Goal: Task Accomplishment & Management: Manage account settings

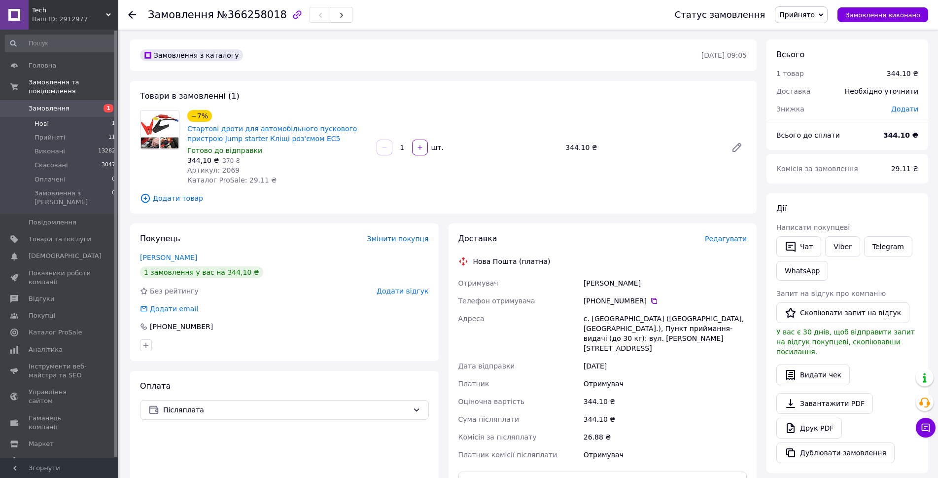
click at [83, 117] on li "Нові 1" at bounding box center [60, 124] width 121 height 14
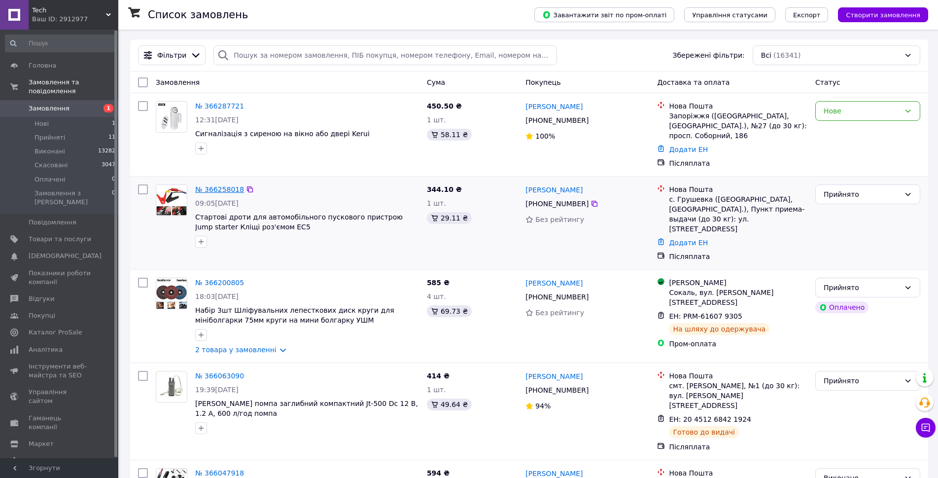
drag, startPoint x: 211, startPoint y: 185, endPoint x: 229, endPoint y: 180, distance: 18.9
click at [42, 133] on span "Прийняті" at bounding box center [50, 137] width 31 height 9
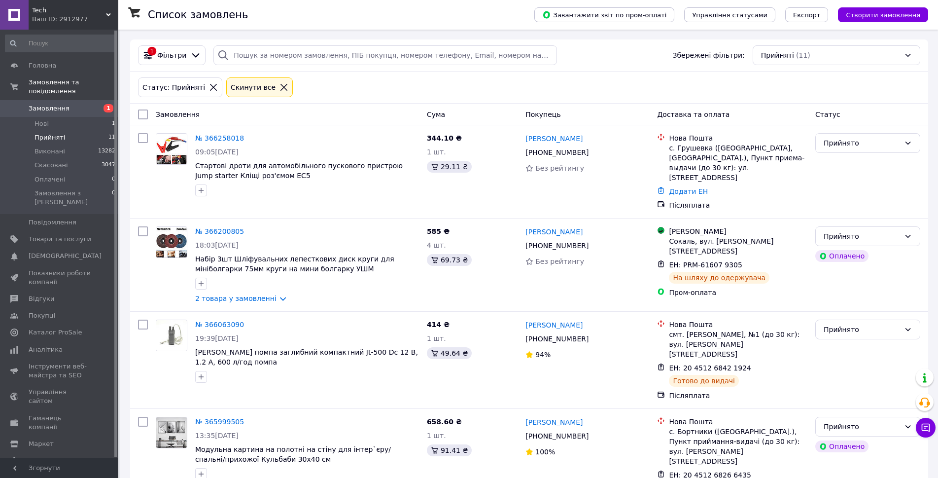
click at [93, 104] on span "1" at bounding box center [104, 108] width 27 height 9
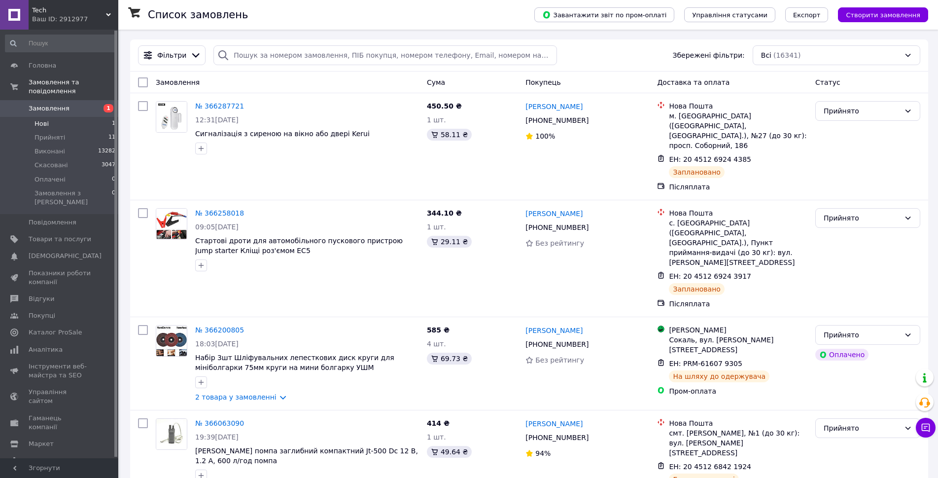
click at [70, 118] on li "Нові 1" at bounding box center [60, 124] width 121 height 14
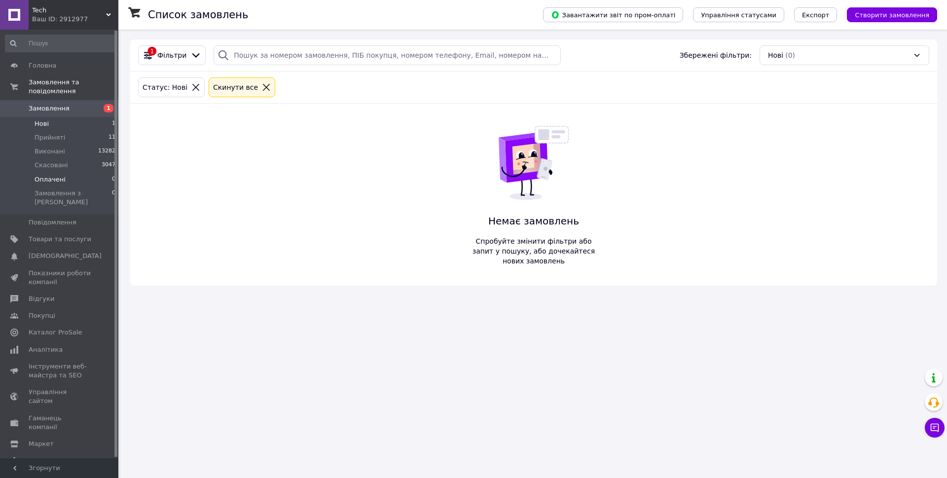
click at [69, 173] on li "Оплачені 0" at bounding box center [60, 180] width 121 height 14
click at [44, 231] on link "Товари та послуги" at bounding box center [60, 239] width 121 height 17
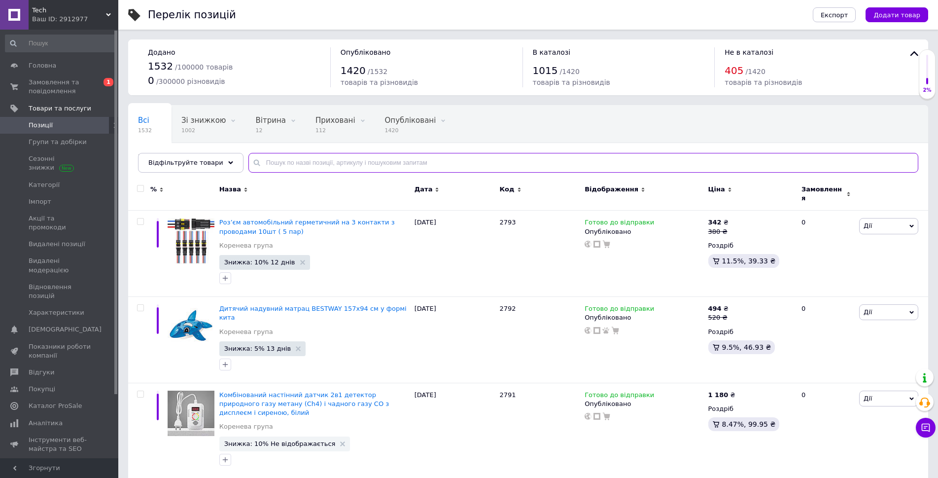
click at [309, 165] on input "text" at bounding box center [583, 163] width 670 height 20
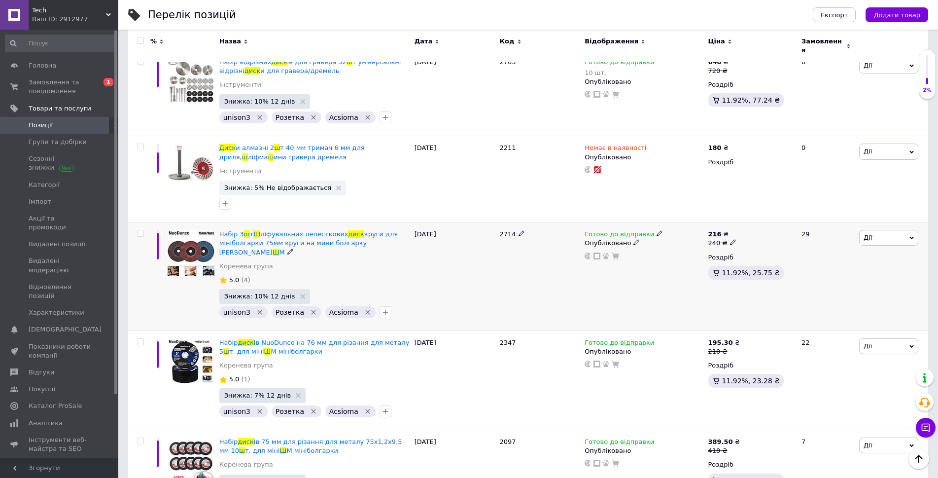
scroll to position [296, 0]
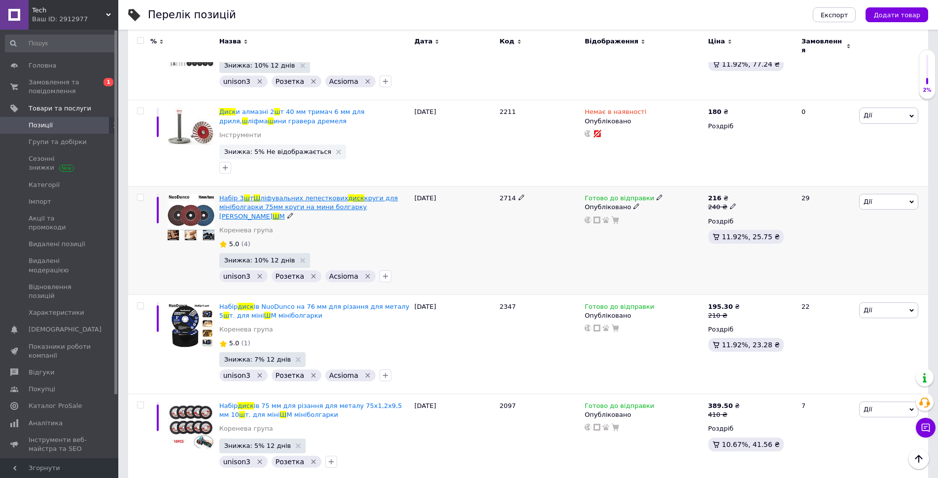
type input "диск ш"
click at [275, 201] on span "круги для мініболгарки 75мм круги на мини болгарку У" at bounding box center [308, 206] width 178 height 25
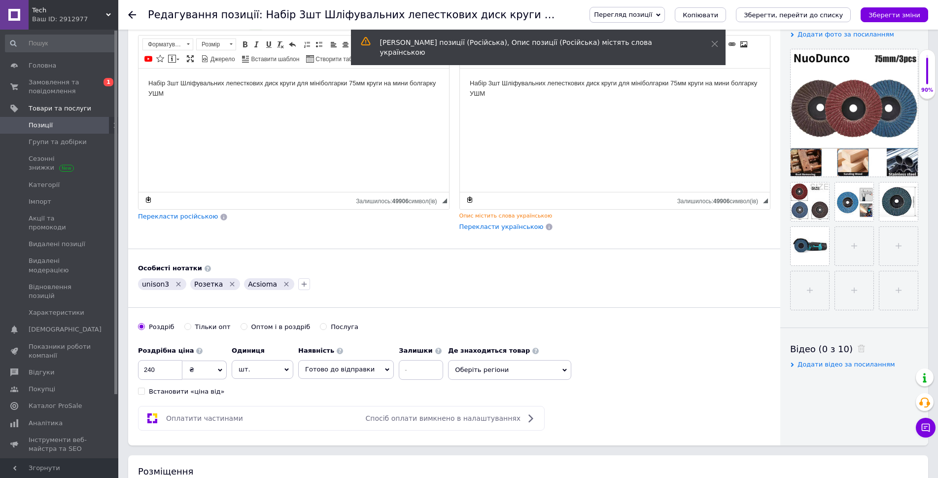
scroll to position [197, 0]
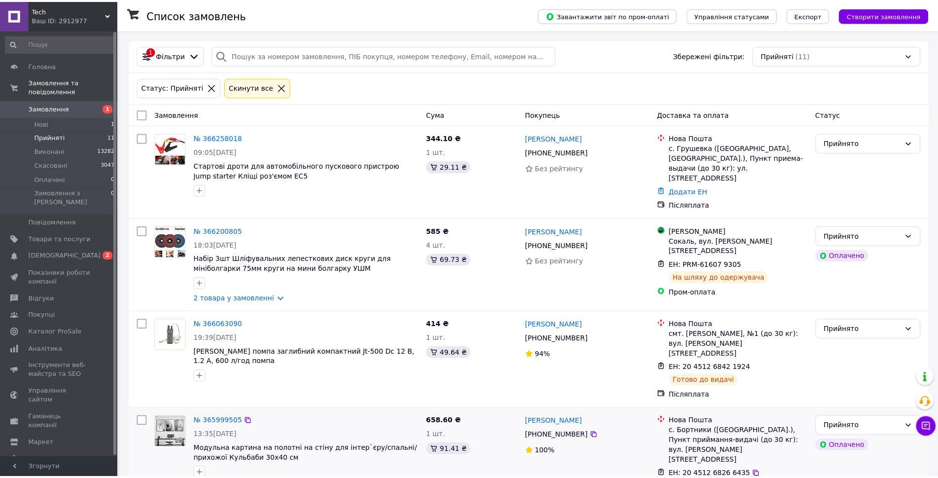
scroll to position [190, 0]
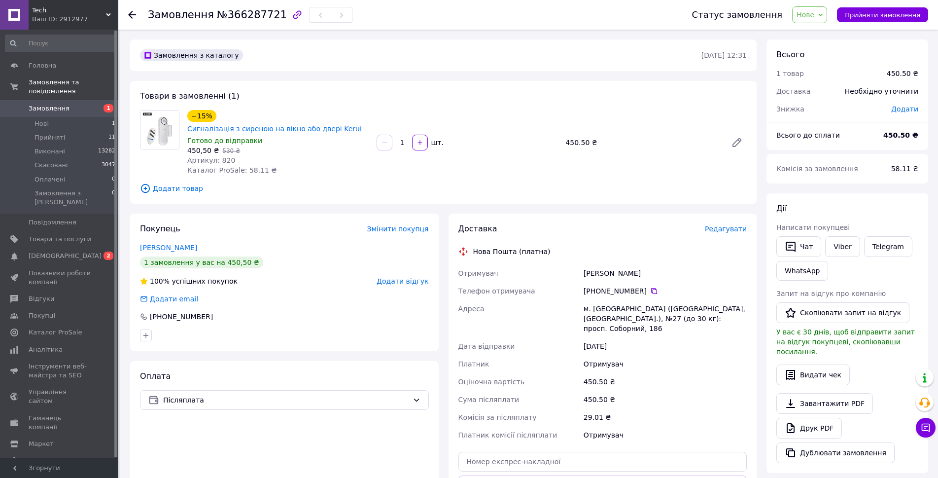
click at [813, 21] on span "Нове" at bounding box center [809, 14] width 35 height 17
click at [813, 35] on li "Прийнято" at bounding box center [815, 34] width 45 height 15
click at [190, 17] on span "Замовлення" at bounding box center [181, 15] width 66 height 12
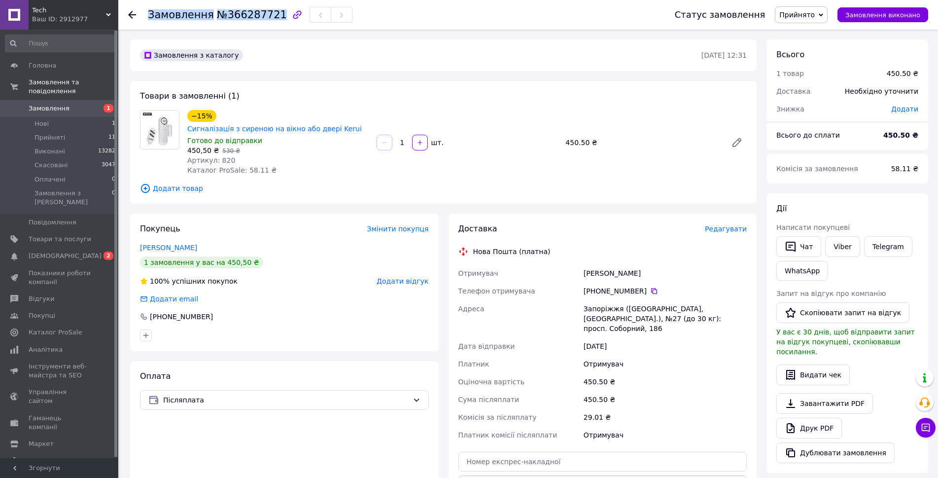
copy h1 "Замовлення №366287721"
click at [613, 300] on div "Запоріжжя (Запорізька обл., Запорізький р-н.), №27 (до 30 кг): просп. Соборний,…" at bounding box center [665, 318] width 167 height 37
copy div "Запоріжжя"
click at [617, 286] on div "+380 96 307 36 26" at bounding box center [665, 291] width 163 height 10
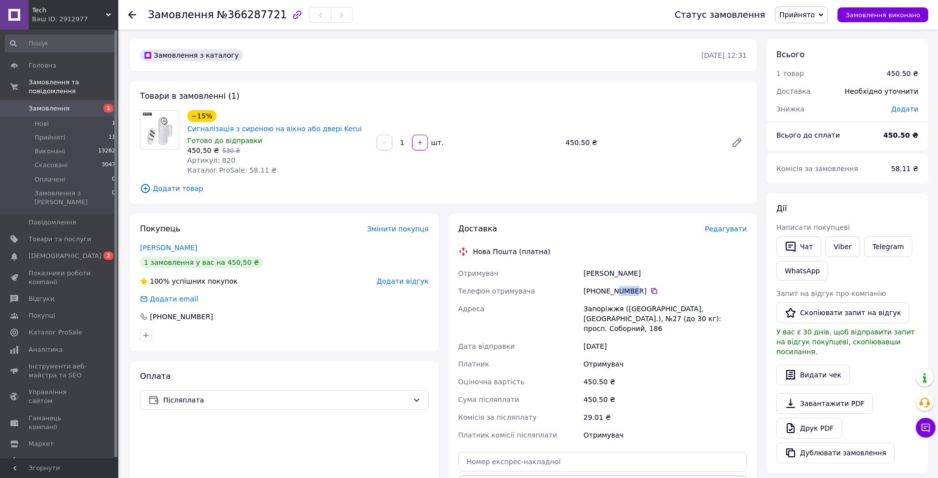
click at [617, 286] on div "+380 96 307 36 26" at bounding box center [665, 291] width 163 height 10
copy div "+380 96 307 36 26"
click at [610, 264] on div "Дрокін Роман" at bounding box center [665, 273] width 167 height 18
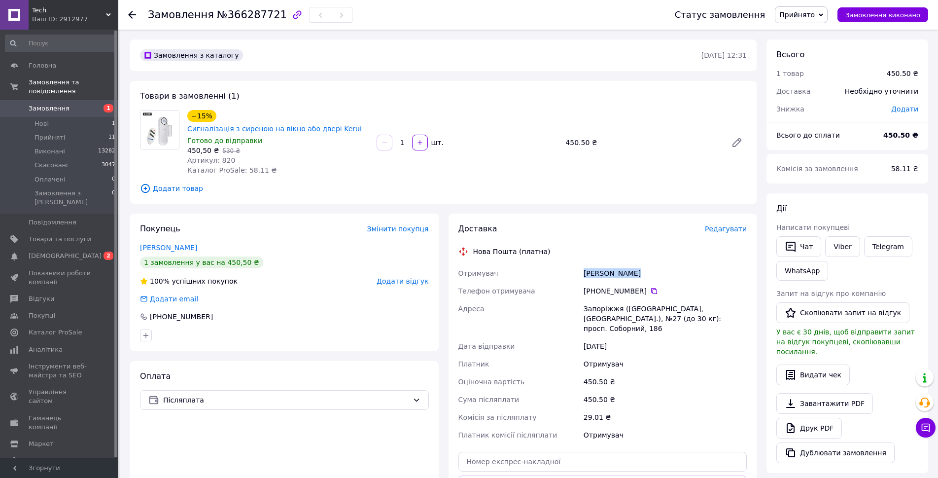
click at [610, 264] on div "Дрокін Роман" at bounding box center [665, 273] width 167 height 18
copy div "Дрокін Роман"
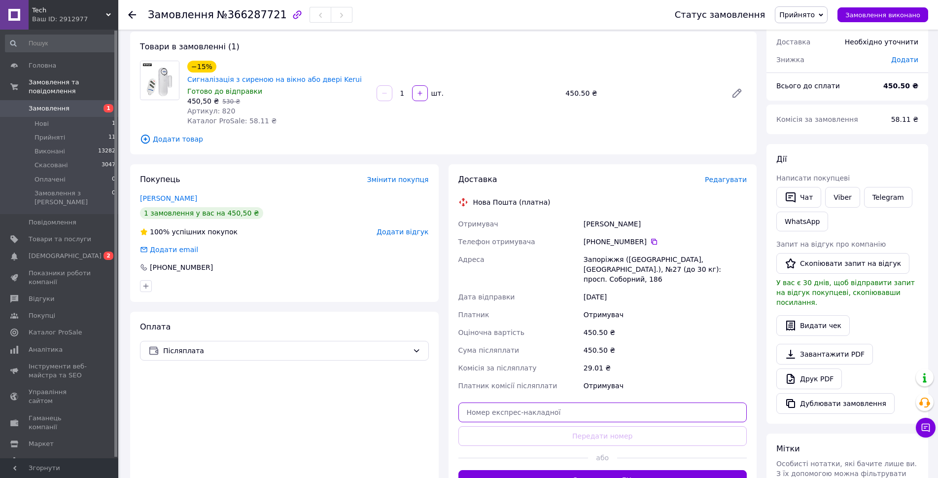
click at [576, 402] on input "text" at bounding box center [603, 412] width 289 height 20
paste input "20451269244385"
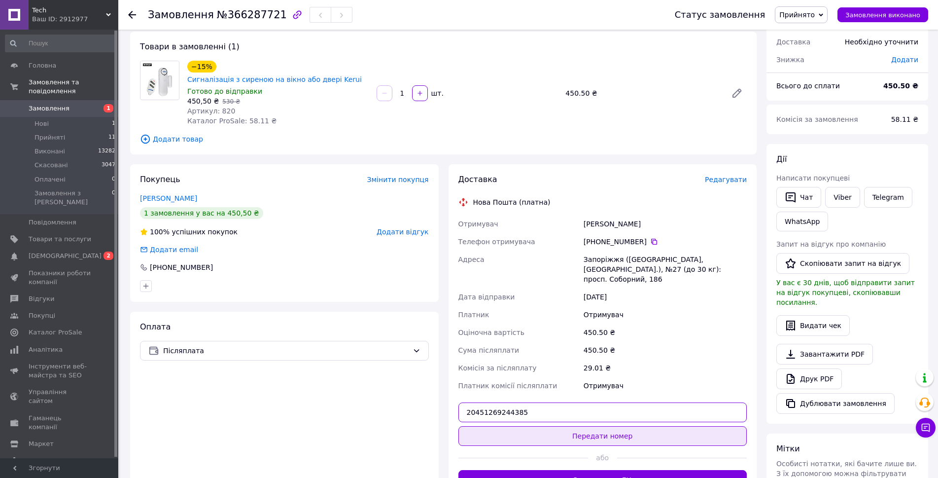
type input "20451269244385"
click at [570, 426] on button "Передати номер" at bounding box center [603, 436] width 289 height 20
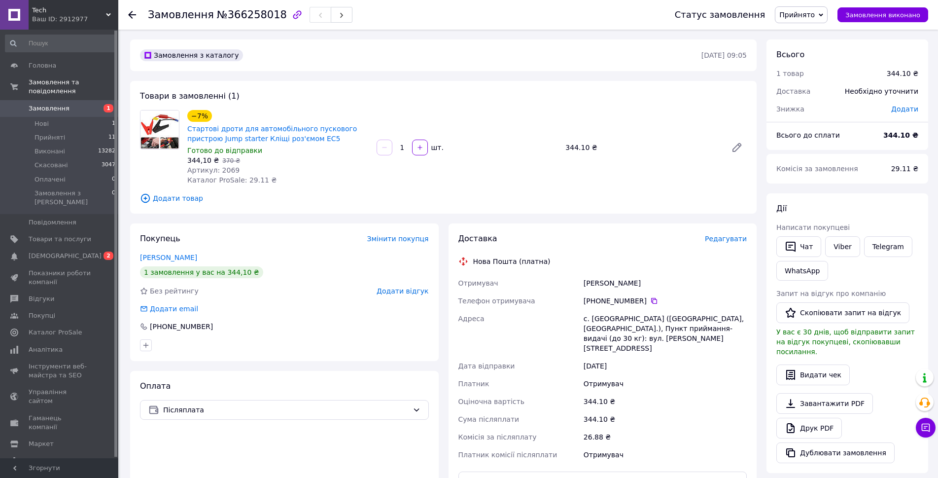
click at [827, 18] on span "Прийнято" at bounding box center [801, 14] width 53 height 17
click at [618, 70] on div "Замовлення з каталогу [DATE] 09:05" at bounding box center [443, 55] width 627 height 32
click at [190, 22] on div "Замовлення №366258018" at bounding box center [250, 14] width 205 height 17
click at [190, 20] on span "Замовлення" at bounding box center [181, 15] width 66 height 12
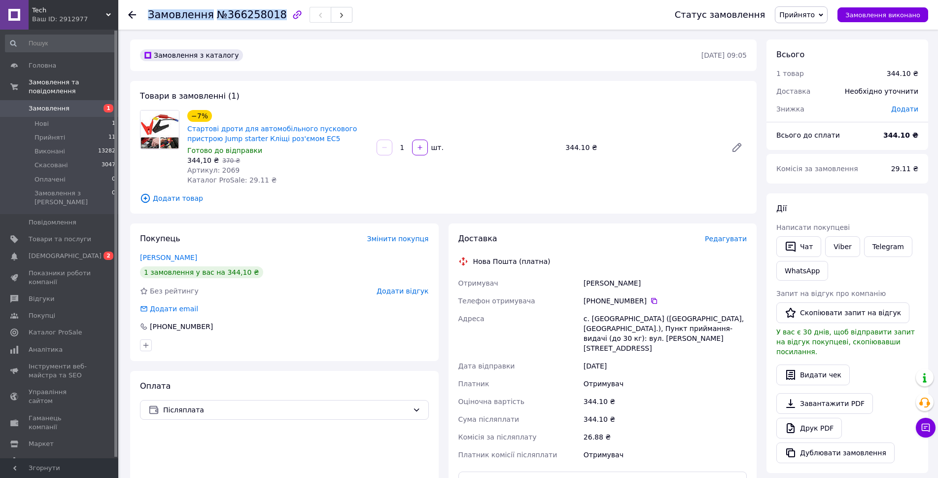
click at [190, 20] on span "Замовлення" at bounding box center [181, 15] width 66 height 12
copy h1 "Замовлення №366258018"
click at [606, 316] on div "с. [GEOGRAPHIC_DATA] ([GEOGRAPHIC_DATA], [GEOGRAPHIC_DATA].), Пункт приймання-в…" at bounding box center [665, 333] width 167 height 47
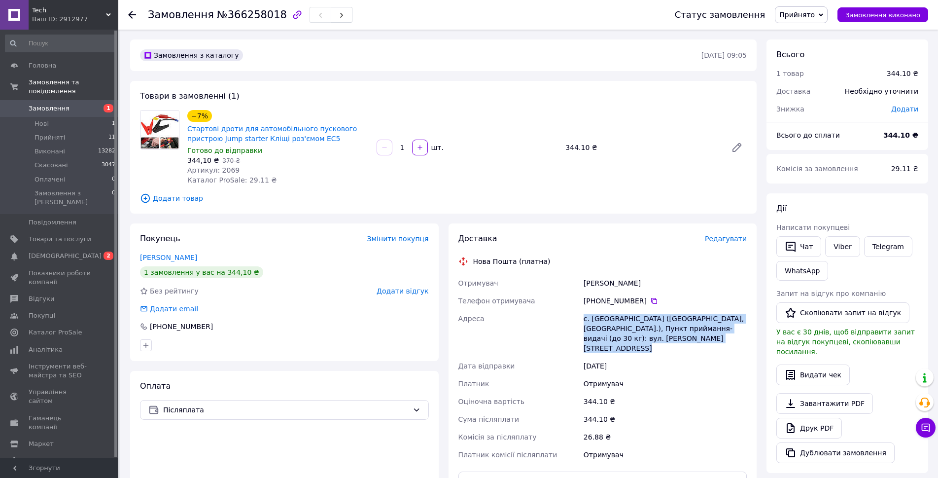
click at [606, 316] on div "с. [GEOGRAPHIC_DATA] ([GEOGRAPHIC_DATA], [GEOGRAPHIC_DATA].), Пункт приймання-в…" at bounding box center [665, 333] width 167 height 47
click at [606, 330] on div "с. [GEOGRAPHIC_DATA] ([GEOGRAPHIC_DATA], [GEOGRAPHIC_DATA].), Пункт приймання-в…" at bounding box center [665, 333] width 167 height 47
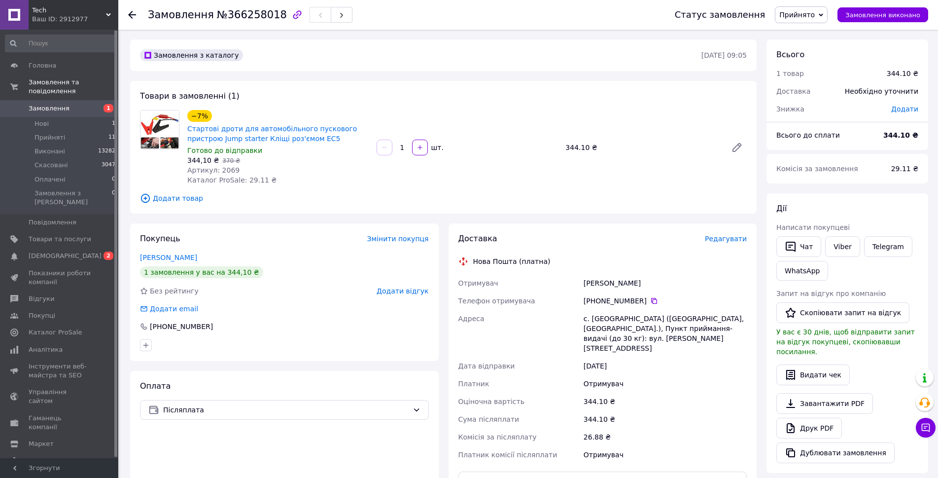
click at [606, 319] on div "с. [GEOGRAPHIC_DATA] ([GEOGRAPHIC_DATA], [GEOGRAPHIC_DATA].), Пункт приймання-в…" at bounding box center [665, 333] width 167 height 47
copy div "[GEOGRAPHIC_DATA]"
click at [607, 303] on div "[PHONE_NUMBER]" at bounding box center [665, 301] width 163 height 10
click at [607, 302] on div "[PHONE_NUMBER]" at bounding box center [665, 301] width 163 height 10
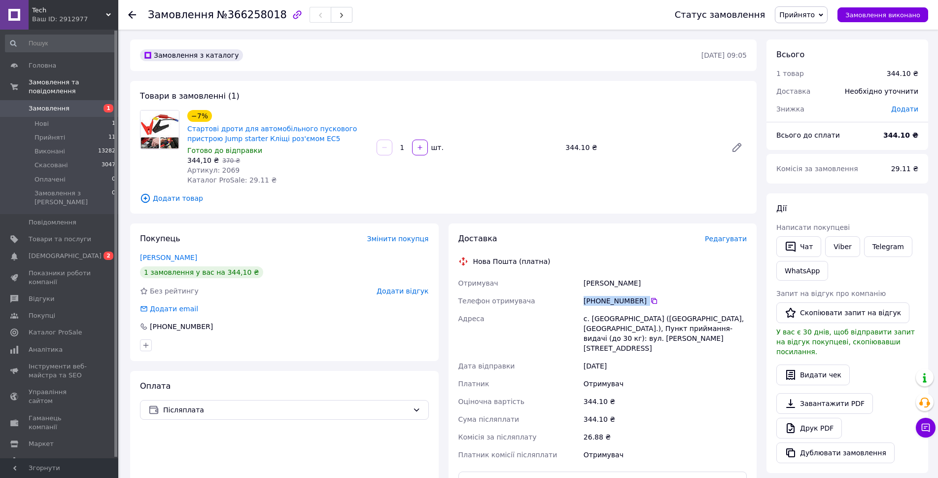
click at [607, 302] on div "[PHONE_NUMBER]" at bounding box center [665, 301] width 163 height 10
copy div "[PHONE_NUMBER]"
click at [590, 282] on div "[PERSON_NAME]" at bounding box center [665, 283] width 167 height 18
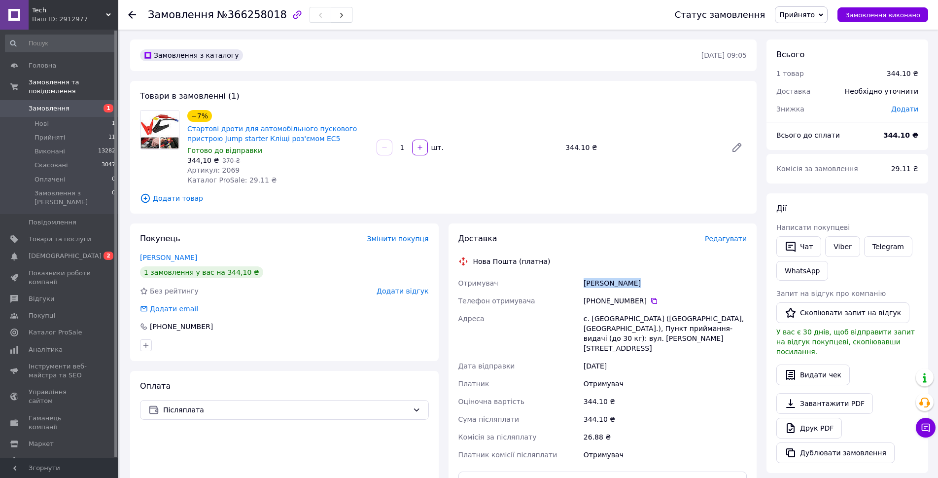
copy div "[PERSON_NAME]"
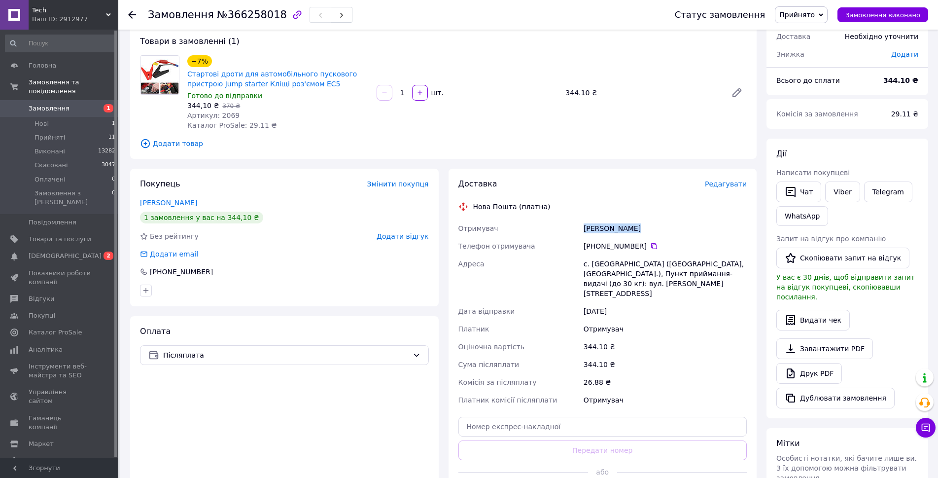
scroll to position [148, 0]
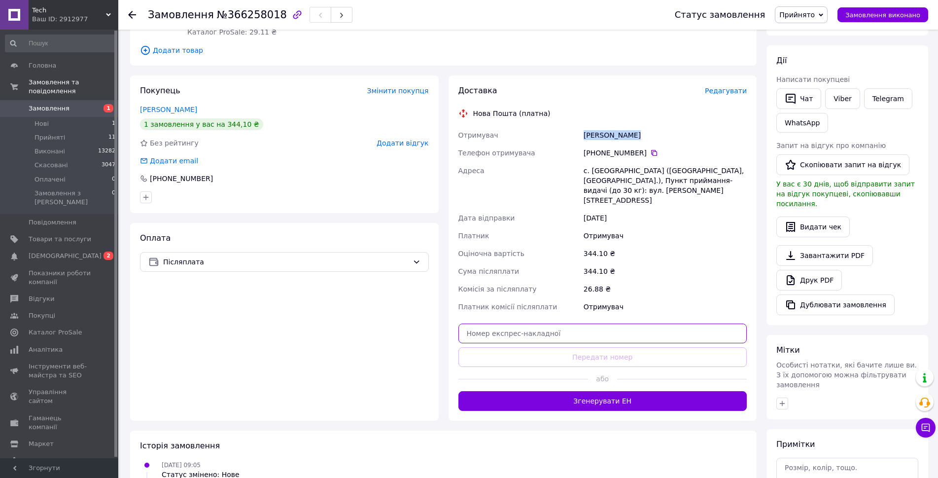
click at [591, 328] on input "text" at bounding box center [603, 333] width 289 height 20
paste input "20451269243917"
type input "20451269243917"
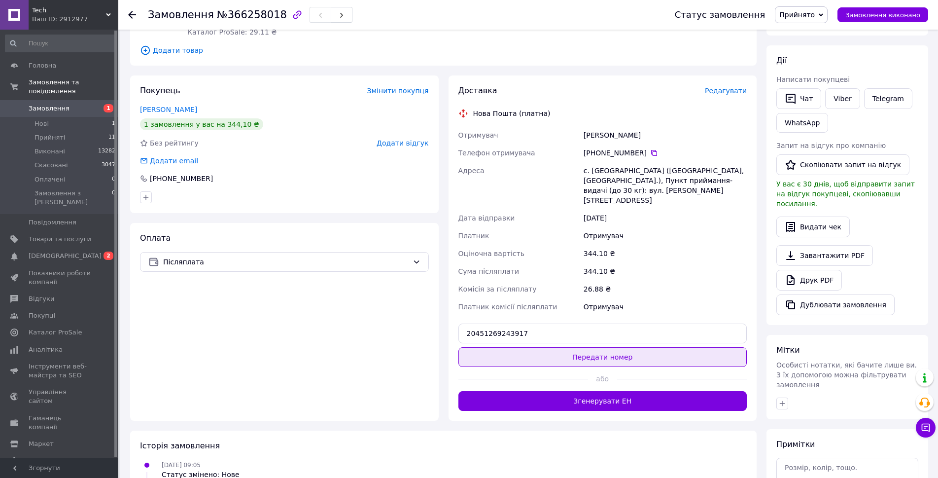
click at [589, 347] on button "Передати номер" at bounding box center [603, 357] width 289 height 20
